Goal: Use online tool/utility: Utilize a website feature to perform a specific function

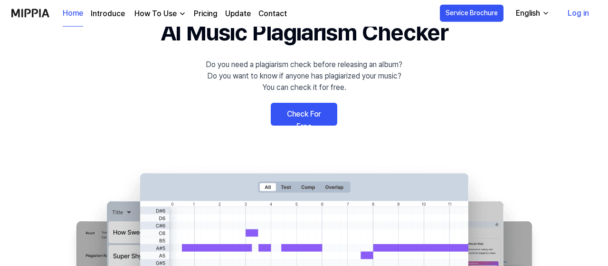
scroll to position [49, 0]
click at [310, 117] on link "Check For Free" at bounding box center [304, 114] width 67 height 23
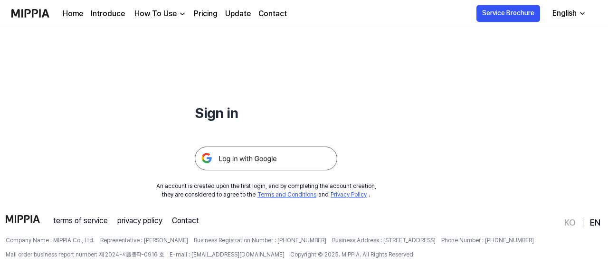
scroll to position [42, 0]
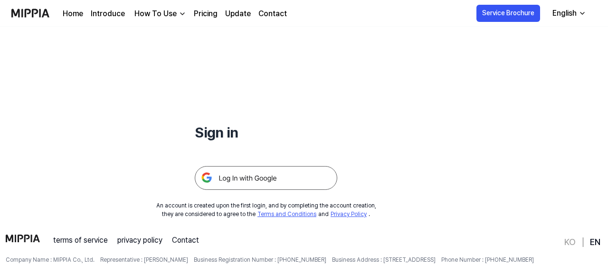
click at [255, 171] on img at bounding box center [266, 178] width 143 height 24
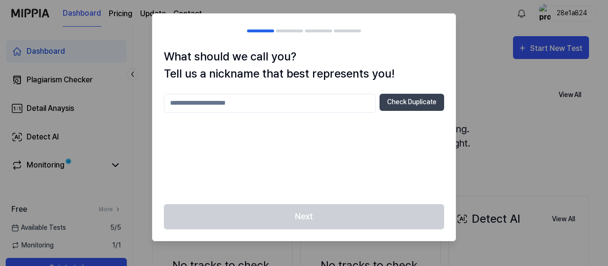
paste input "text"
click at [298, 33] on h2 at bounding box center [304, 31] width 303 height 34
click at [321, 33] on h2 at bounding box center [304, 31] width 303 height 34
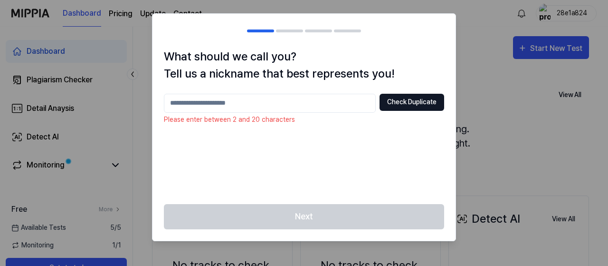
click at [429, 105] on button "Check Duplicate" at bounding box center [412, 102] width 65 height 17
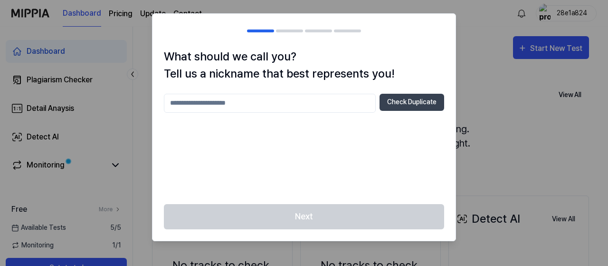
click at [514, 146] on div at bounding box center [304, 133] width 608 height 266
click at [565, 158] on div at bounding box center [304, 133] width 608 height 266
click at [479, 86] on div at bounding box center [304, 133] width 608 height 266
